Goal: Participate in discussion

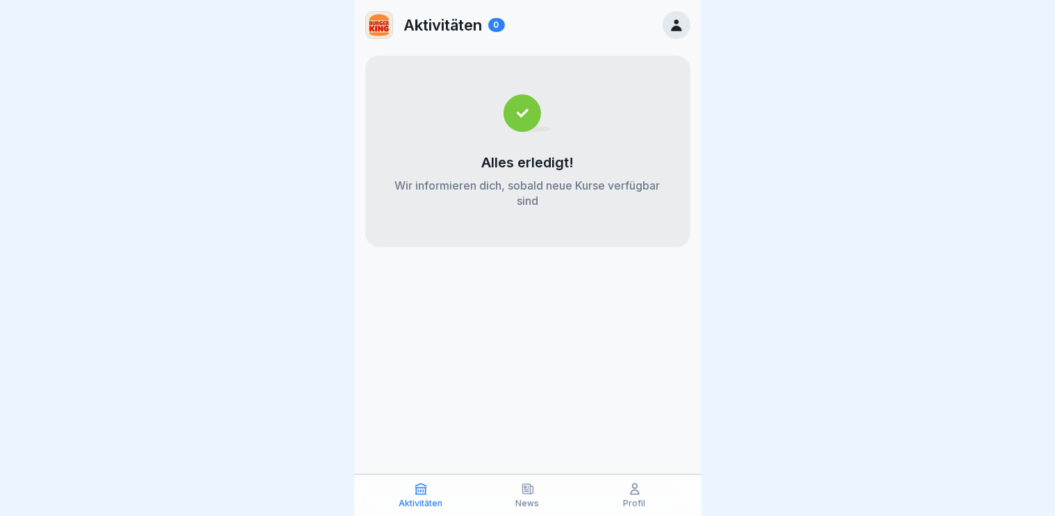
click at [531, 504] on p "News" at bounding box center [528, 504] width 24 height 10
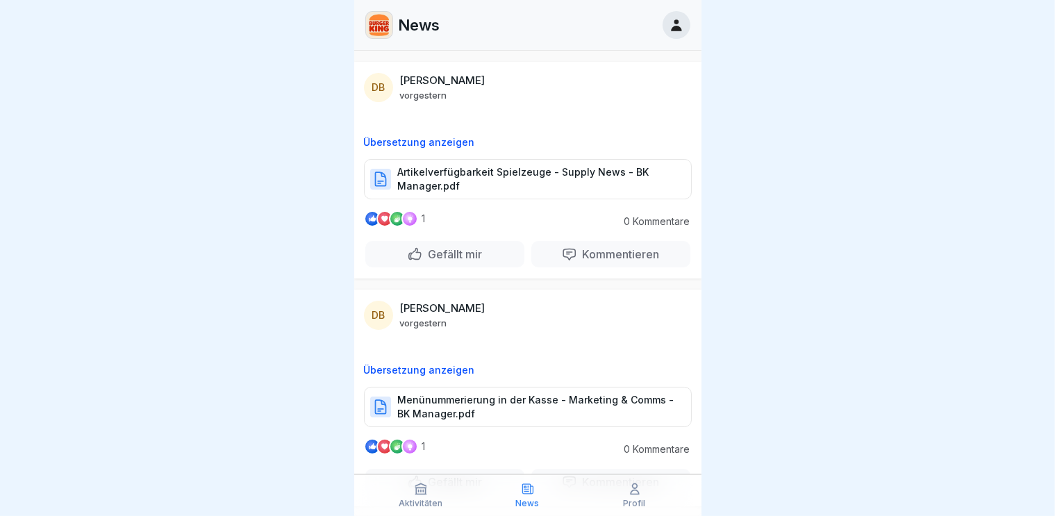
click at [465, 167] on p "Artikelverfügbarkeit Spielzeuge - Supply News - BK Manager.pdf" at bounding box center [537, 179] width 279 height 28
click at [393, 210] on div at bounding box center [397, 218] width 17 height 17
click at [411, 210] on div at bounding box center [409, 218] width 17 height 17
click at [562, 247] on div "Kommentieren" at bounding box center [611, 254] width 98 height 15
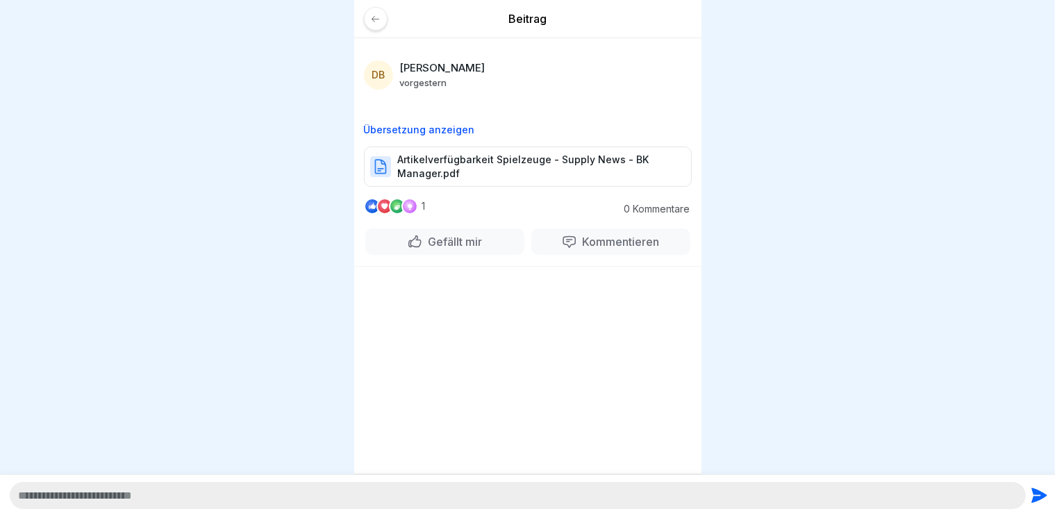
click at [578, 235] on p "Kommentieren" at bounding box center [618, 242] width 83 height 14
click at [644, 203] on p "0 Kommentare" at bounding box center [652, 208] width 76 height 11
